Goal: Browse casually

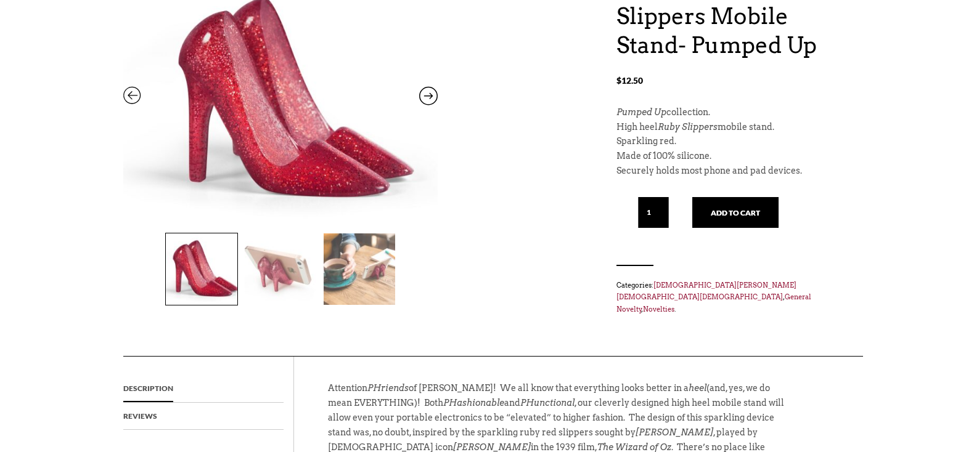
scroll to position [176, 0]
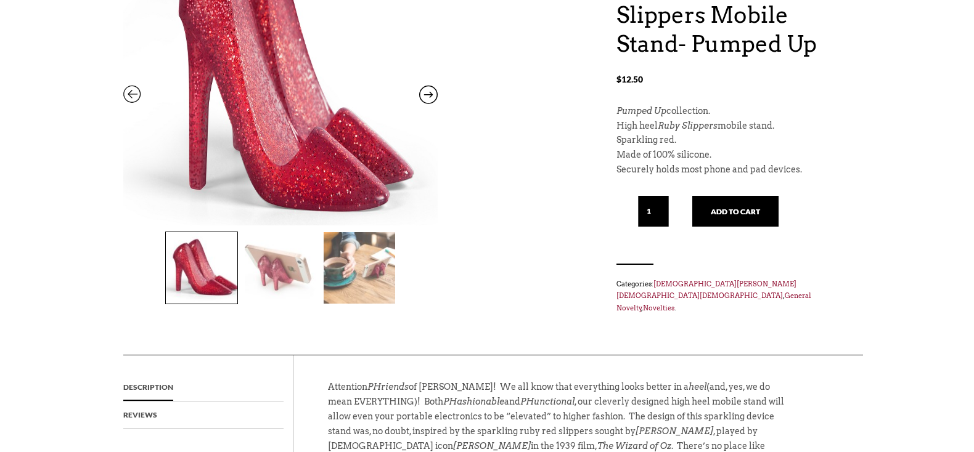
click at [298, 163] on img at bounding box center [280, 68] width 314 height 376
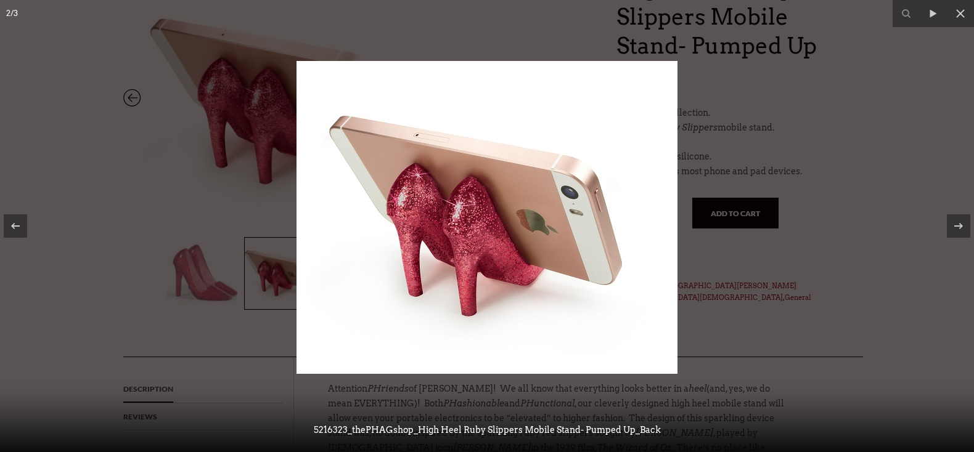
scroll to position [177, 0]
click at [836, 227] on div at bounding box center [487, 226] width 974 height 452
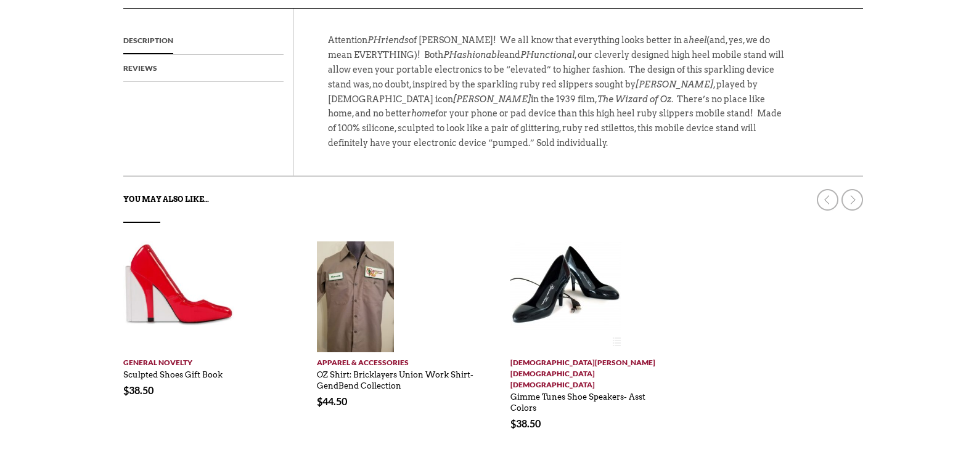
scroll to position [524, 0]
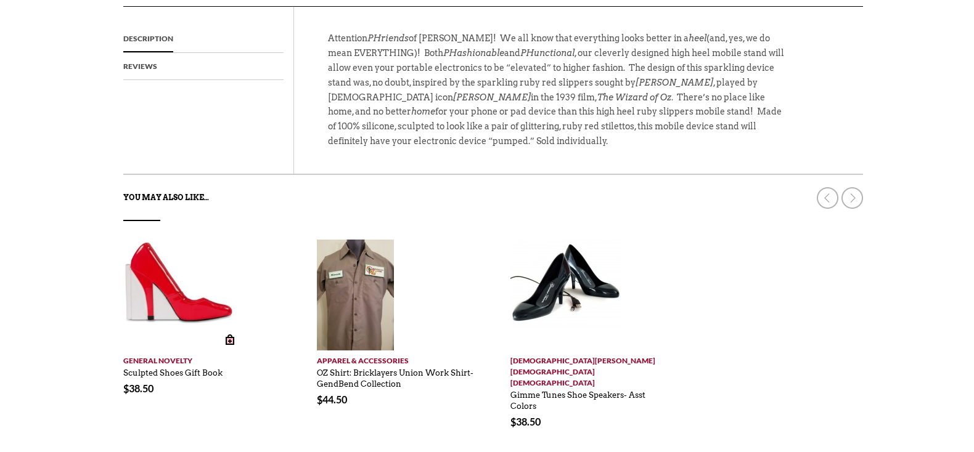
click at [157, 351] on link "General Novelty" at bounding box center [202, 359] width 159 height 16
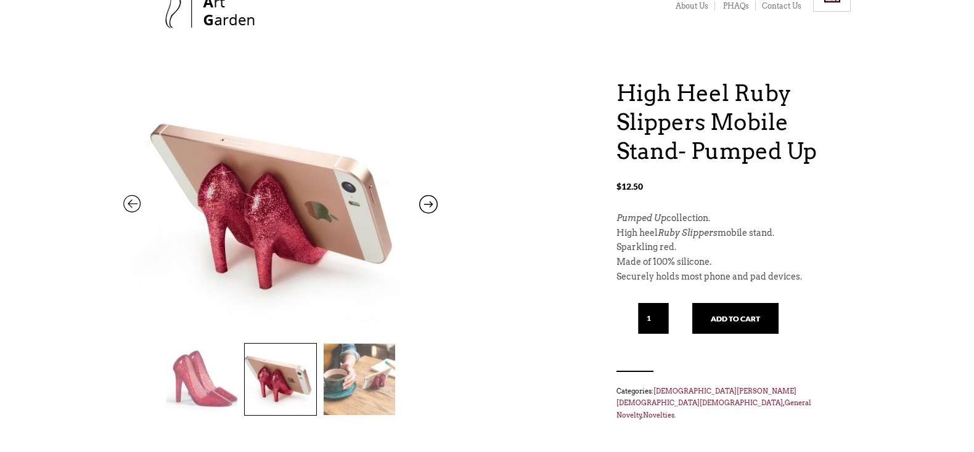
scroll to position [0, 0]
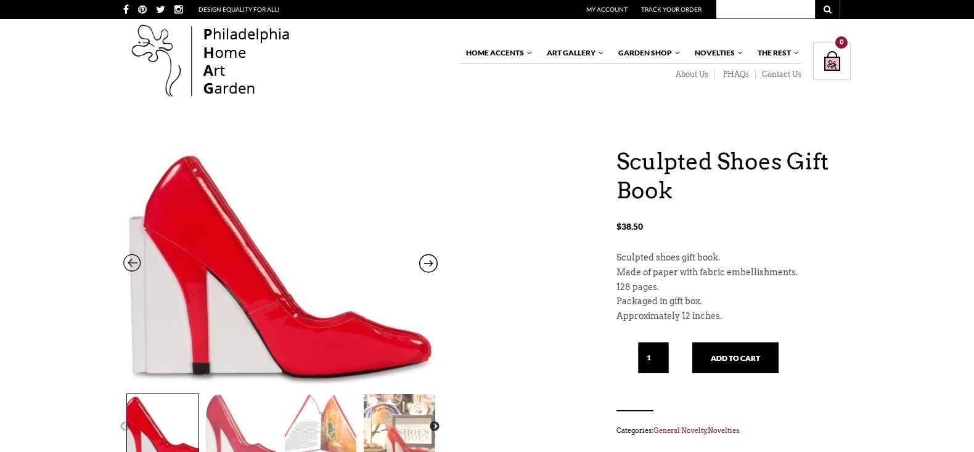
click at [290, 304] on img at bounding box center [280, 241] width 314 height 407
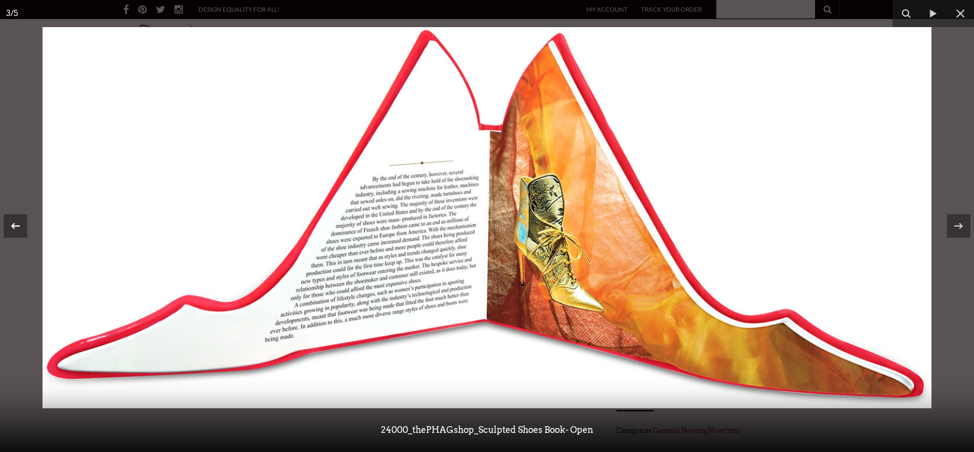
click at [19, 220] on icon at bounding box center [15, 226] width 15 height 15
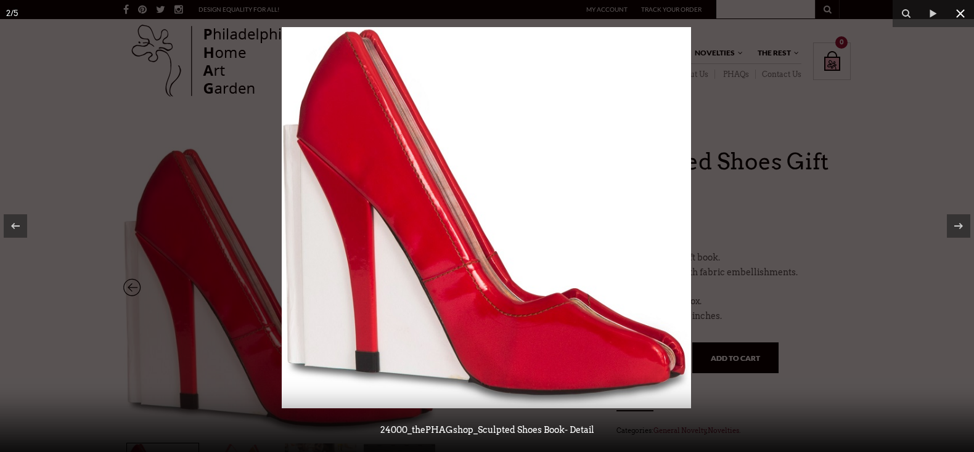
click at [960, 13] on icon at bounding box center [960, 13] width 9 height 9
